Goal: Information Seeking & Learning: Compare options

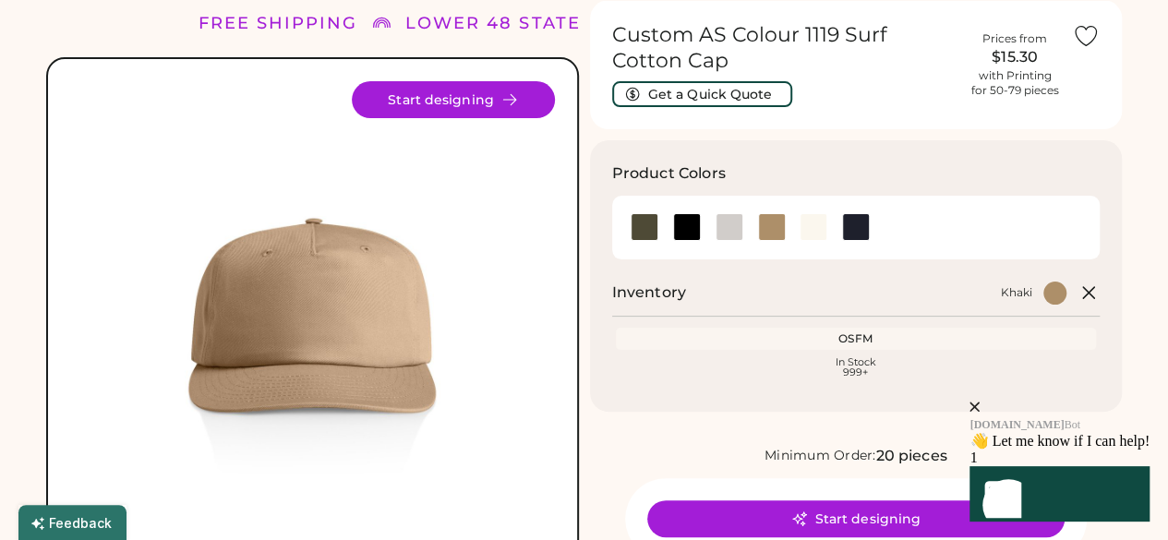
scroll to position [70, 0]
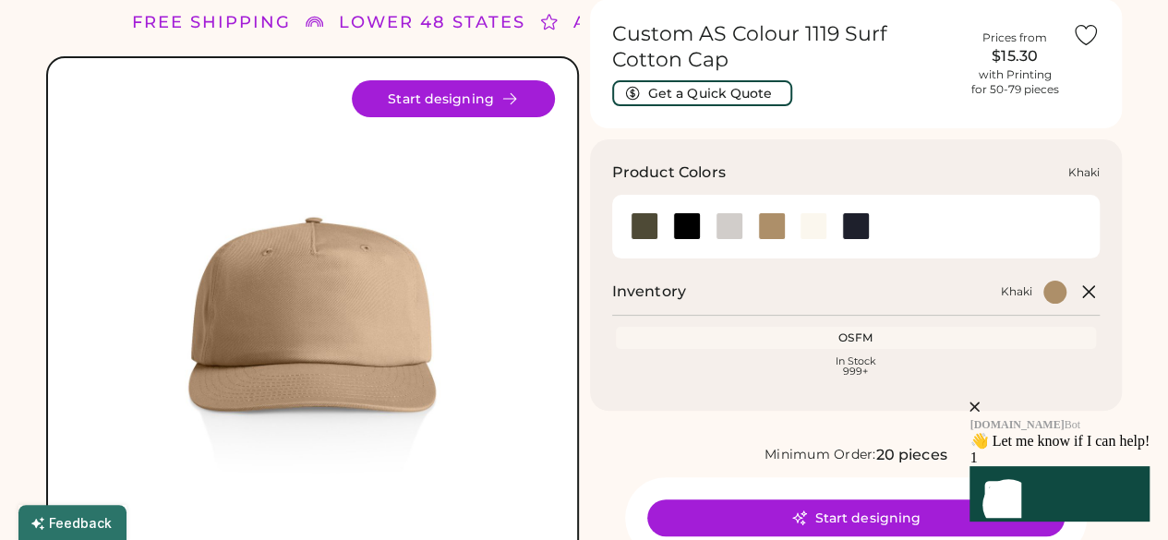
click at [762, 222] on div at bounding box center [772, 226] width 28 height 28
click at [320, 300] on img at bounding box center [312, 322] width 485 height 485
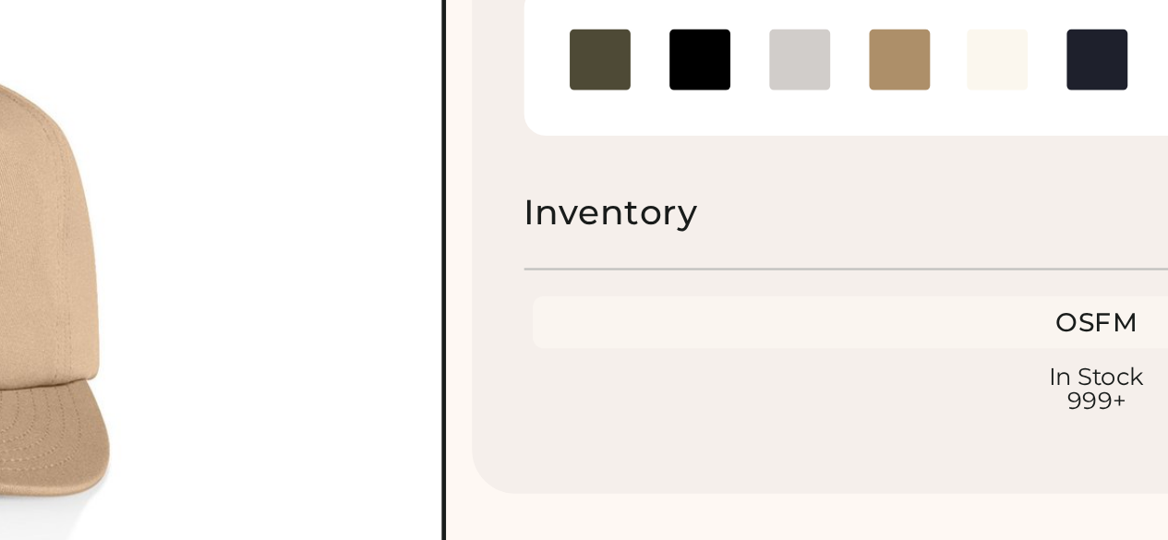
click at [803, 231] on div at bounding box center [813, 226] width 28 height 28
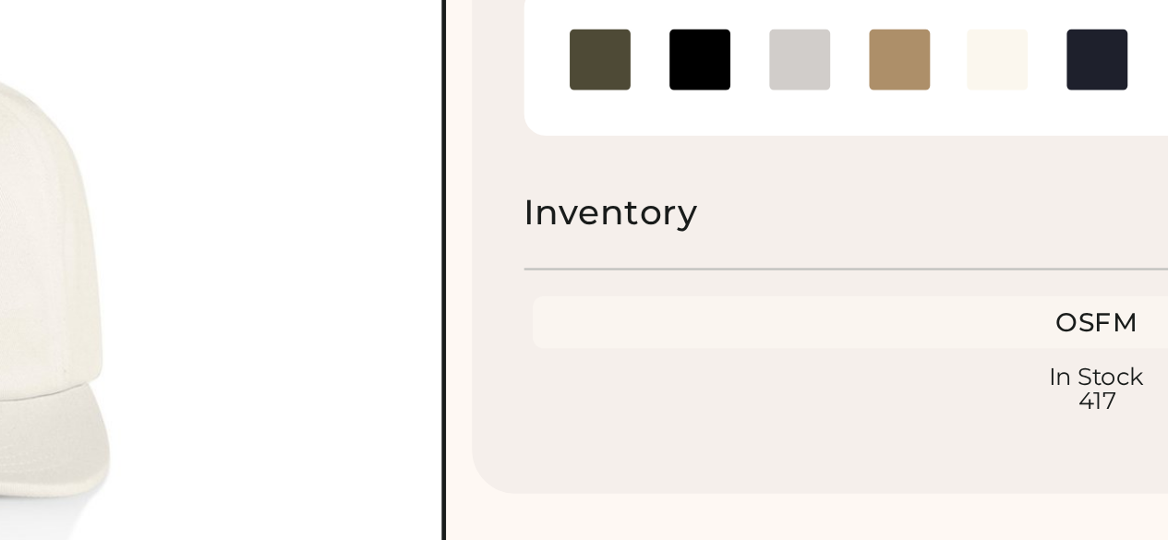
click at [735, 224] on div at bounding box center [729, 226] width 28 height 28
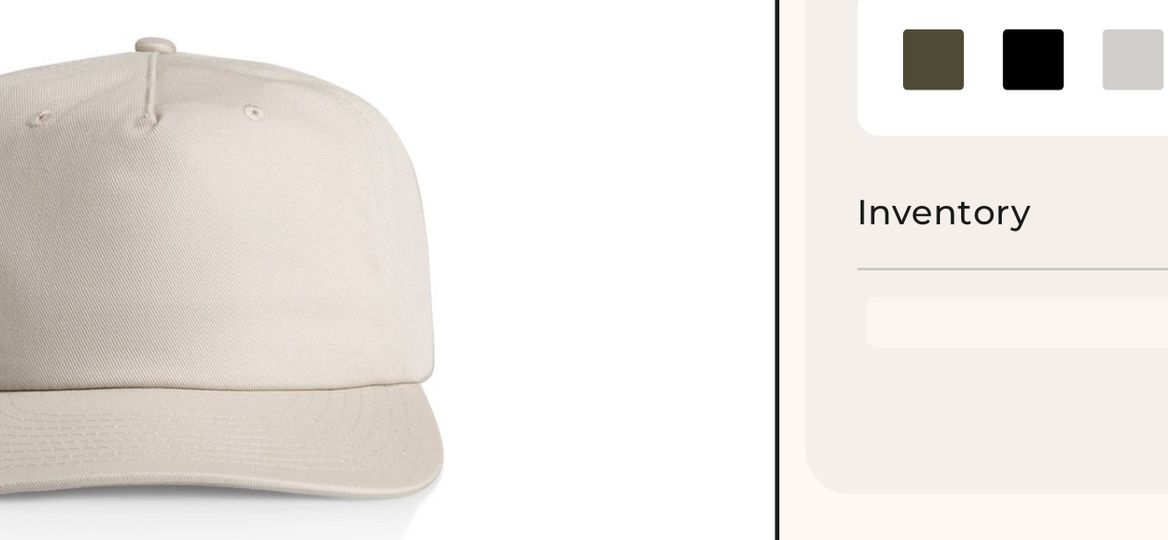
click at [642, 228] on div at bounding box center [644, 226] width 28 height 28
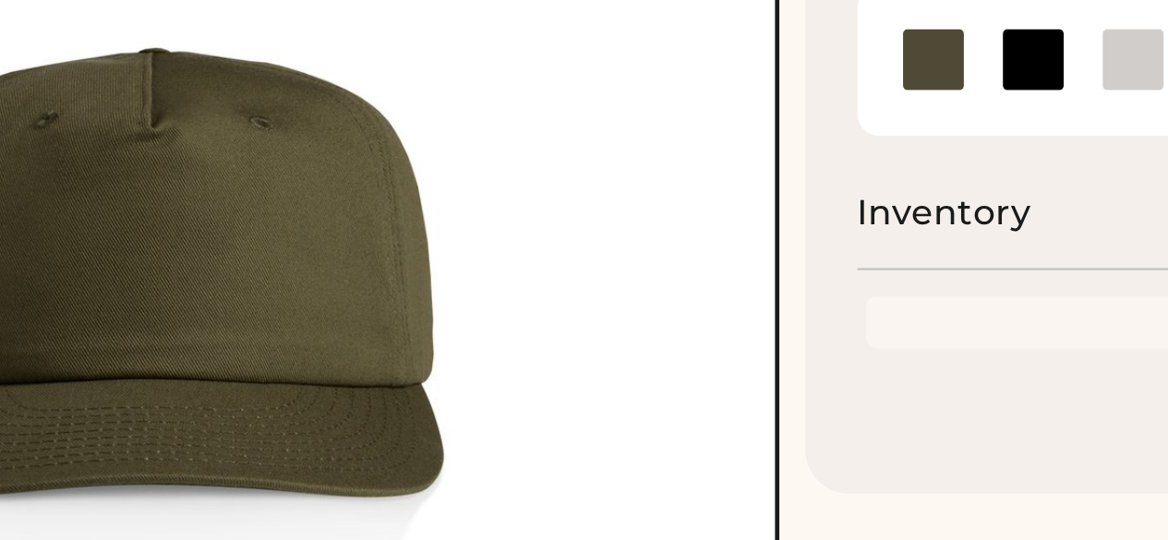
click at [687, 223] on div at bounding box center [687, 226] width 28 height 28
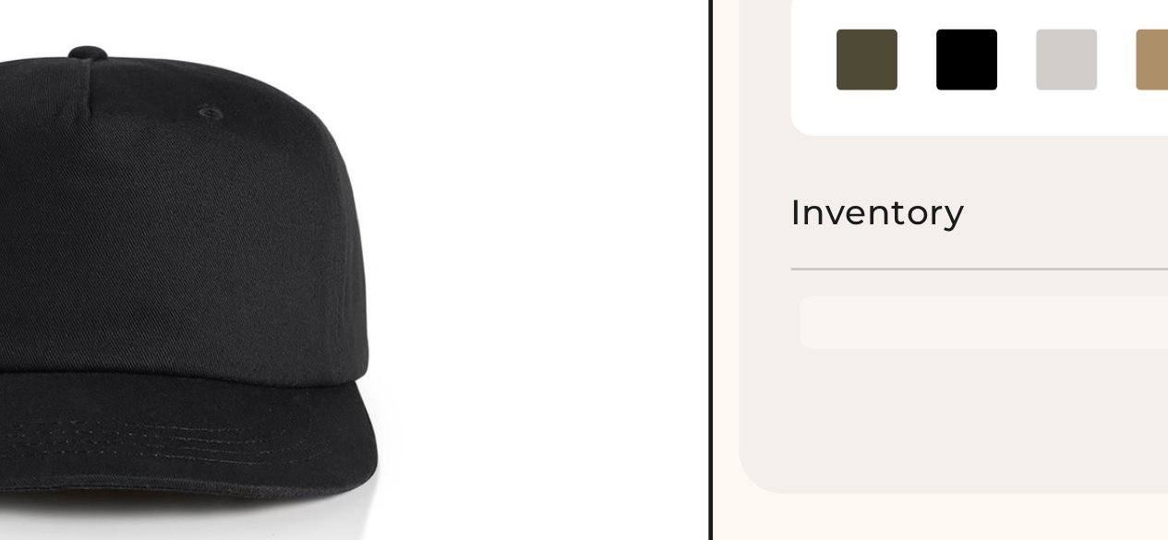
click at [728, 224] on div at bounding box center [729, 226] width 28 height 28
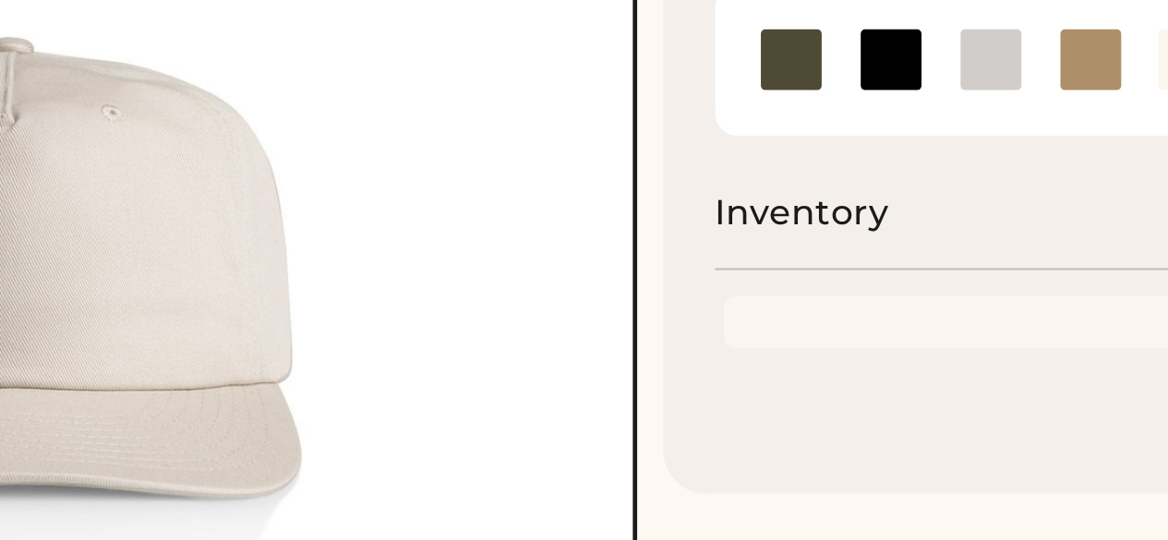
click at [774, 223] on div at bounding box center [772, 226] width 28 height 28
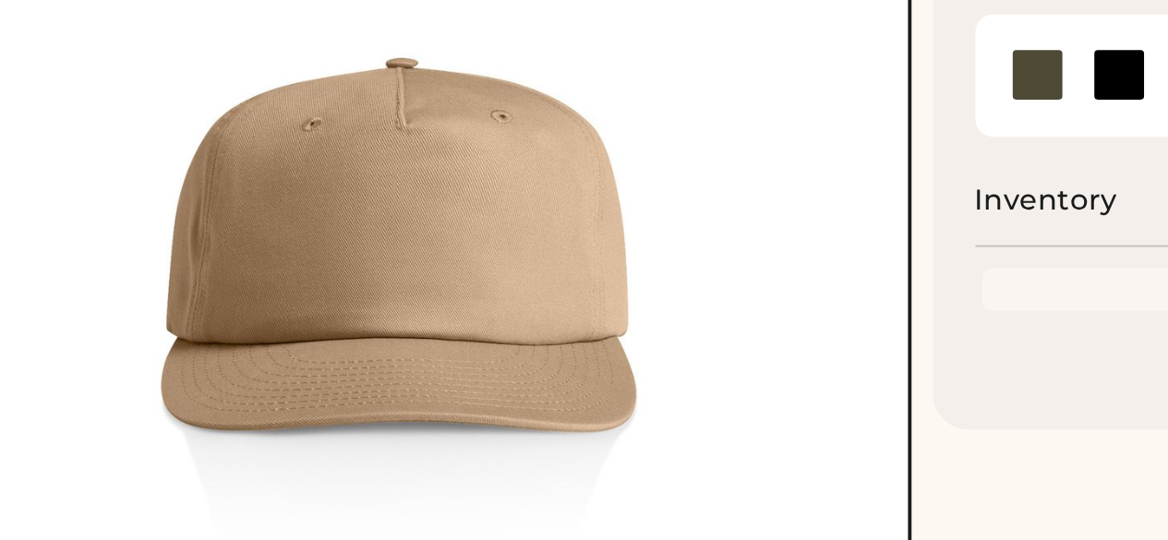
scroll to position [69, 0]
